Goal: Information Seeking & Learning: Understand process/instructions

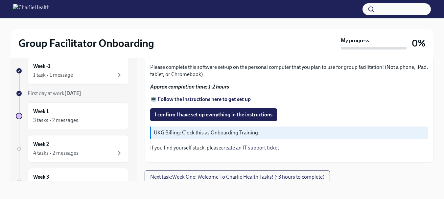
scroll to position [228, 0]
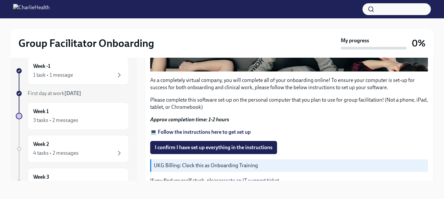
click at [195, 163] on p "UKG Billing: Clock this as Onboarding Training" at bounding box center [289, 165] width 271 height 7
click at [241, 164] on p "UKG Billing: Clock this as Onboarding Training" at bounding box center [289, 165] width 271 height 7
click at [242, 164] on p "UKG Billing: Clock this as Onboarding Training" at bounding box center [289, 165] width 271 height 7
click at [157, 162] on p "UKG Billing: Clock this as Onboarding Training" at bounding box center [289, 165] width 271 height 7
click at [178, 180] on p "If you find yourself stuck, please create an IT support ticket" at bounding box center [289, 180] width 278 height 7
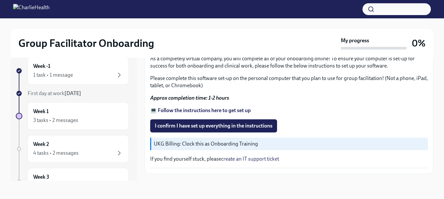
scroll to position [261, 0]
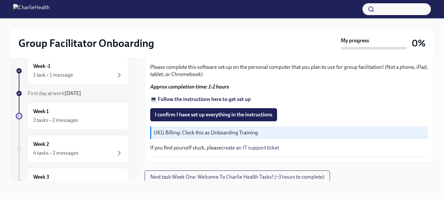
click at [195, 96] on strong "💻 Follow the instructions here to get set up" at bounding box center [200, 99] width 100 height 6
click at [202, 97] on strong "💻 Follow the instructions here to get set up" at bounding box center [200, 99] width 100 height 6
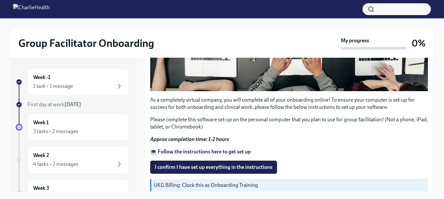
scroll to position [230, 0]
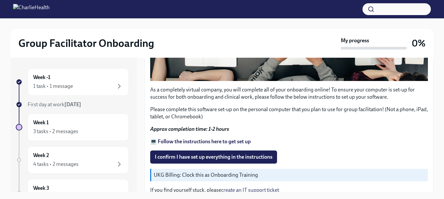
click at [196, 139] on strong "💻 Follow the instructions here to get set up" at bounding box center [200, 142] width 100 height 6
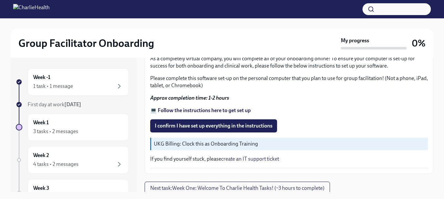
scroll to position [11, 0]
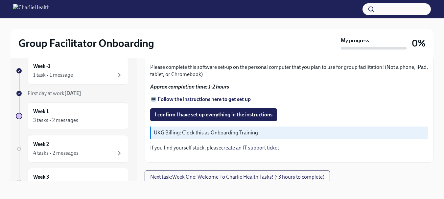
click at [181, 99] on strong "💻 Follow the instructions here to get set up" at bounding box center [200, 99] width 100 height 6
click at [184, 96] on strong "💻 Follow the instructions here to get set up" at bounding box center [200, 99] width 100 height 6
click at [207, 99] on strong "💻 Follow the instructions here to get set up" at bounding box center [200, 99] width 100 height 6
